Goal: Transaction & Acquisition: Purchase product/service

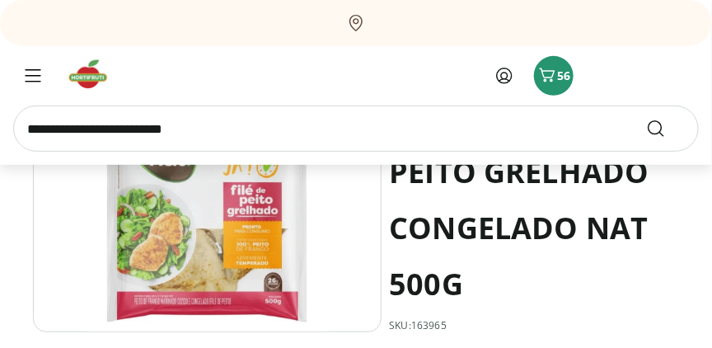
click at [297, 120] on input "search" at bounding box center [356, 129] width 686 height 46
type input "*****"
click at [646, 119] on button "Submit Search" at bounding box center [666, 129] width 40 height 20
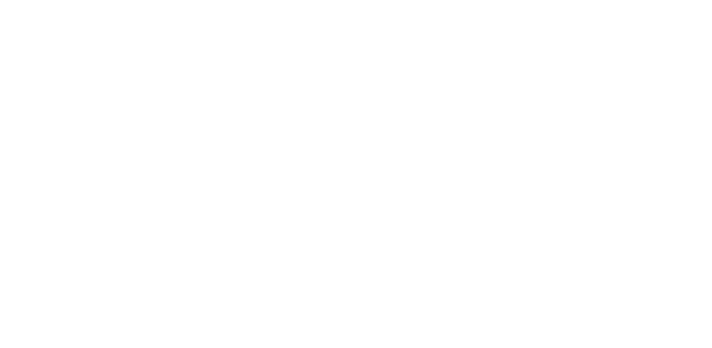
select select "**********"
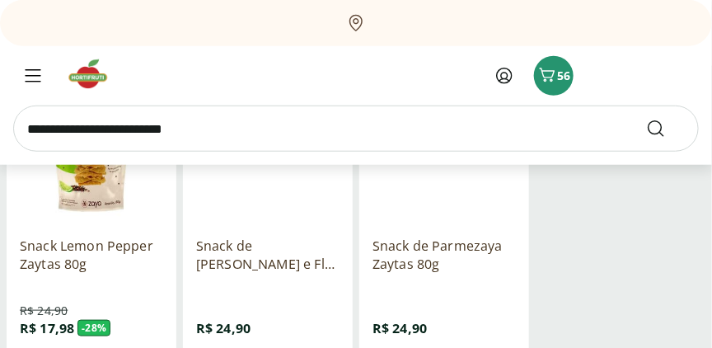
scroll to position [292, 0]
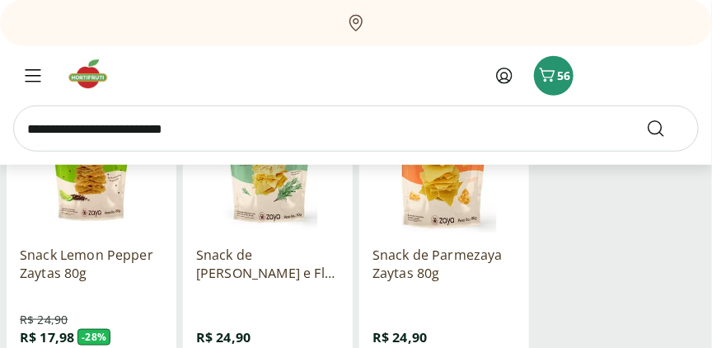
click at [71, 203] on img at bounding box center [91, 160] width 143 height 143
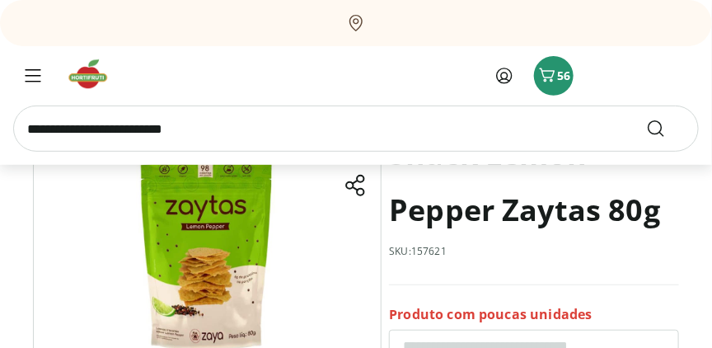
scroll to position [83, 0]
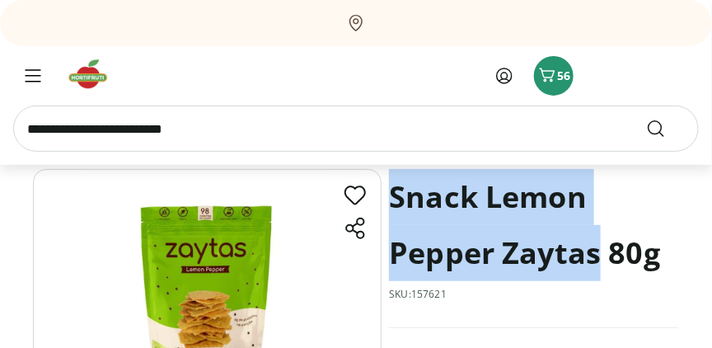
drag, startPoint x: 603, startPoint y: 252, endPoint x: 396, endPoint y: 213, distance: 210.5
click at [396, 213] on h1 "Snack Lemon Pepper Zaytas 80g" at bounding box center [534, 225] width 290 height 112
copy h1 "Snack Lemon Pepper Zaytas"
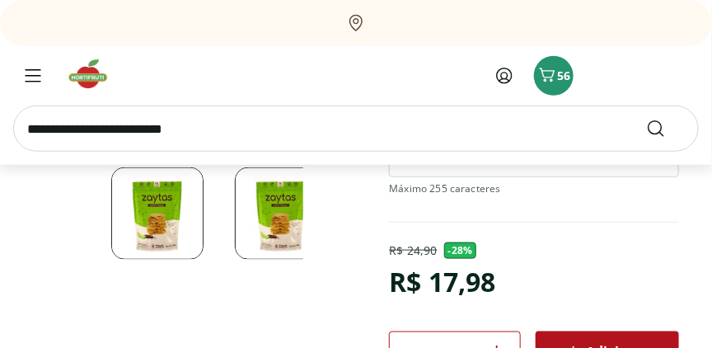
scroll to position [481, 0]
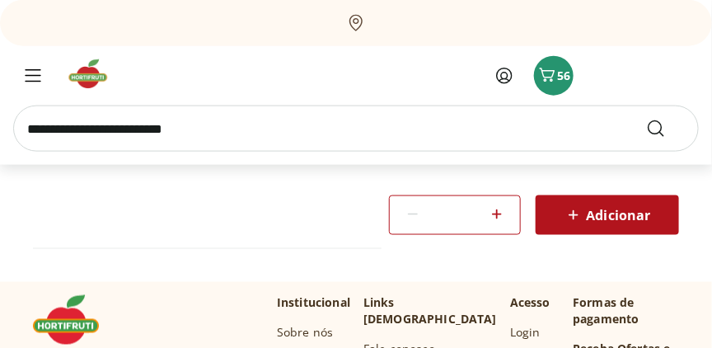
click at [615, 202] on div "Adicionar" at bounding box center [607, 215] width 117 height 30
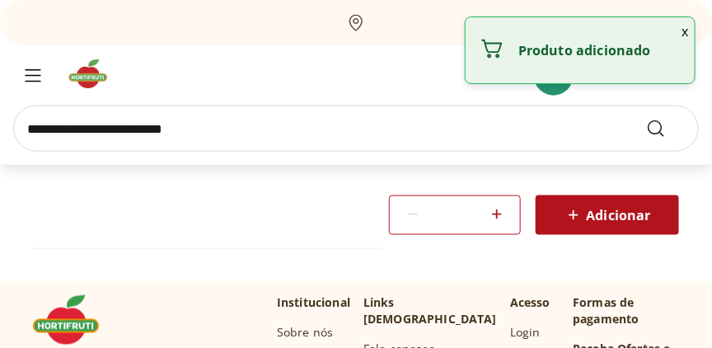
click at [321, 201] on section "Snack Lemon Pepper Zaytas 80g SKU: 157621 Produto com poucas unidades R$ 24,90 …" at bounding box center [356, 27] width 646 height 510
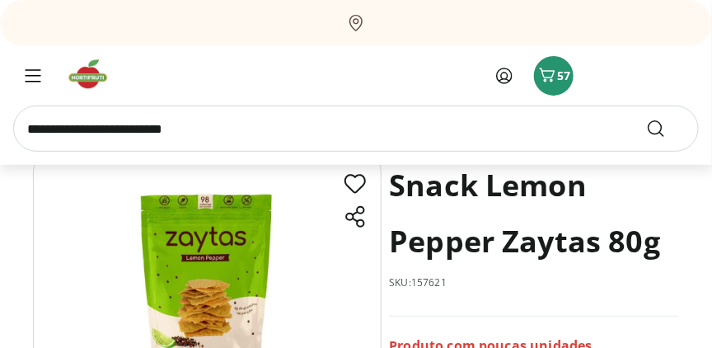
scroll to position [85, 0]
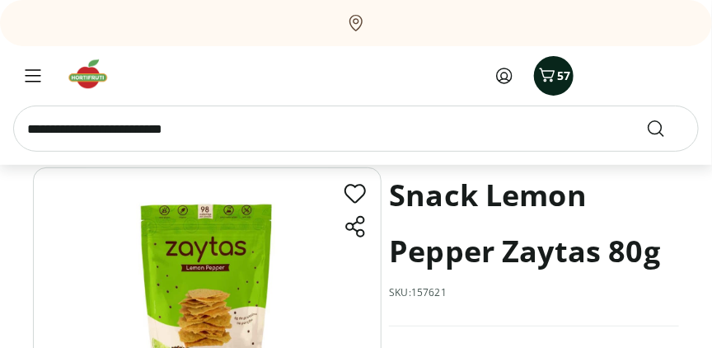
click at [551, 74] on icon "Carrinho" at bounding box center [547, 75] width 20 height 20
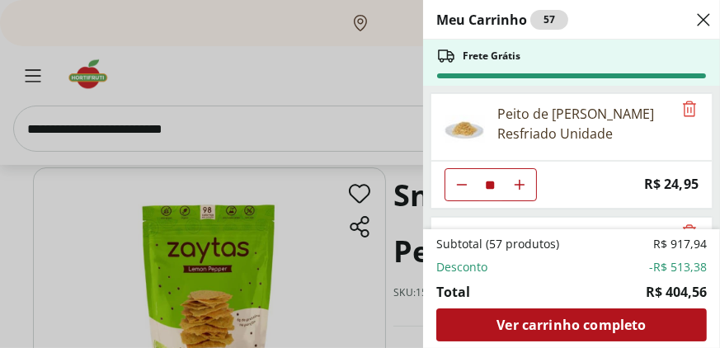
click at [369, 96] on div "Meu Carrinho 57 Frete Grátis Peito de Frango Desfiado Resfriado Unidade ** Pric…" at bounding box center [360, 174] width 720 height 348
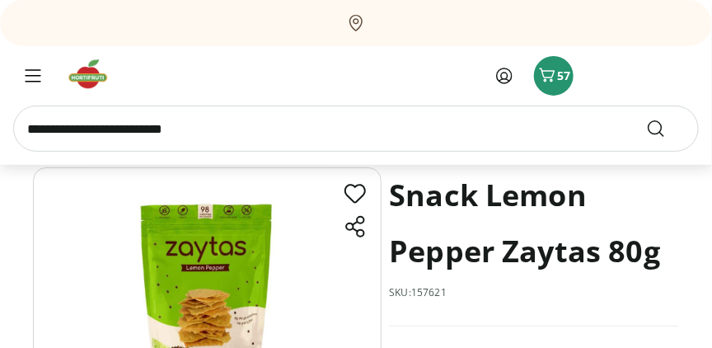
click at [74, 82] on img at bounding box center [93, 74] width 55 height 33
